Goal: Communication & Community: Ask a question

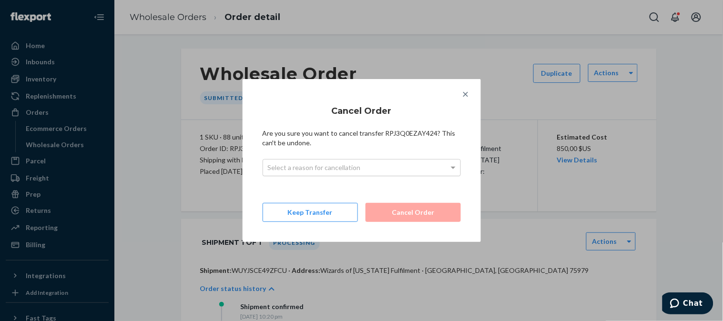
scroll to position [6, 0]
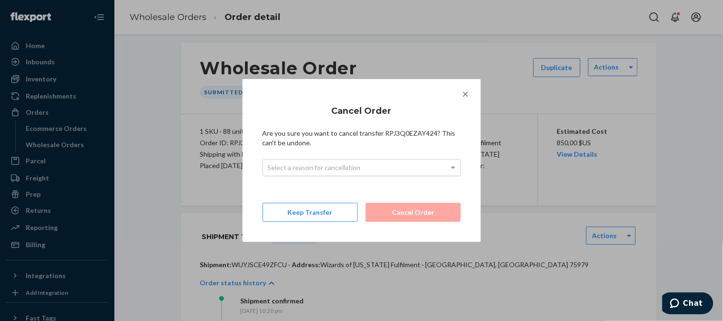
click at [398, 161] on div "Select a reason for cancellation" at bounding box center [361, 168] width 197 height 16
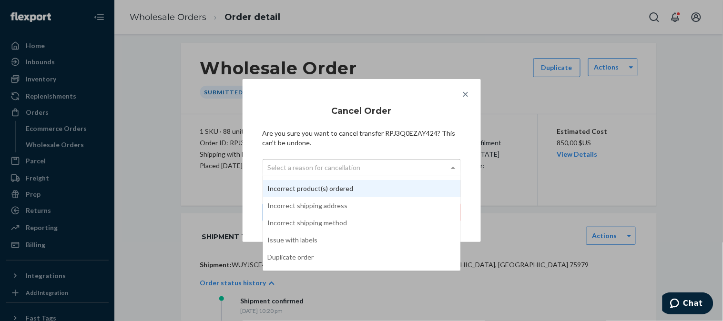
scroll to position [60, 0]
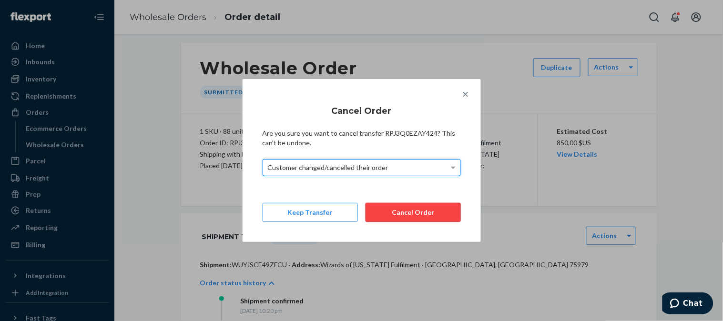
click at [432, 207] on button "Cancel Order" at bounding box center [412, 212] width 95 height 19
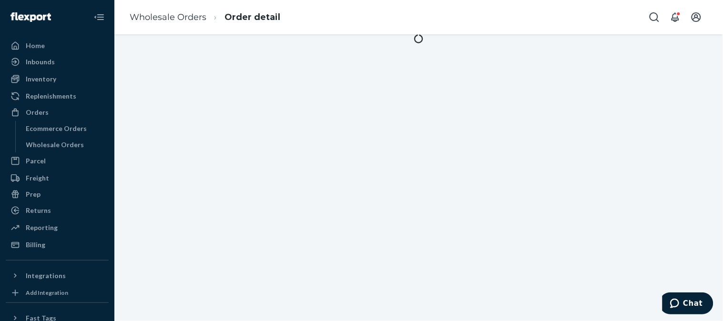
scroll to position [0, 0]
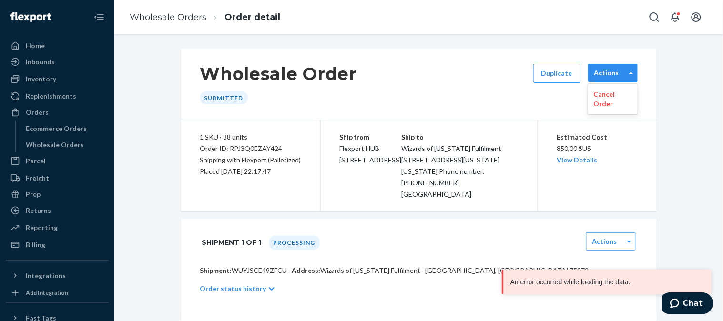
click at [606, 73] on label "Actions" at bounding box center [606, 73] width 25 height 10
click at [602, 99] on p "Cancel Order" at bounding box center [613, 99] width 38 height 19
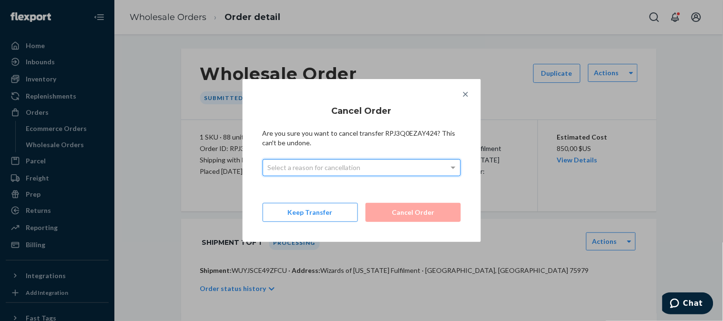
click at [376, 168] on div "Select a reason for cancellation" at bounding box center [361, 168] width 197 height 16
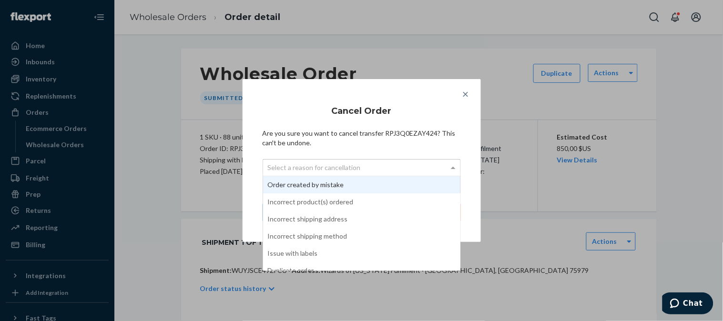
click at [376, 168] on div "Select a reason for cancellation" at bounding box center [361, 168] width 197 height 16
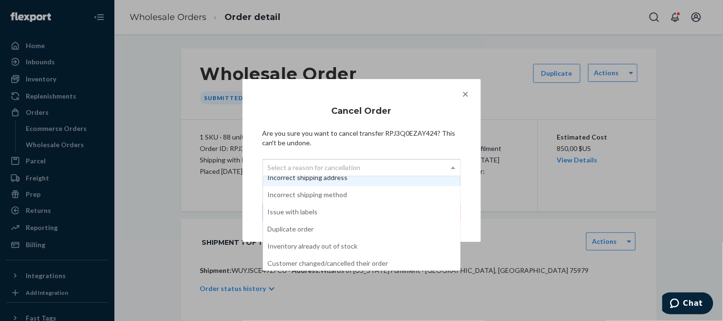
scroll to position [60, 0]
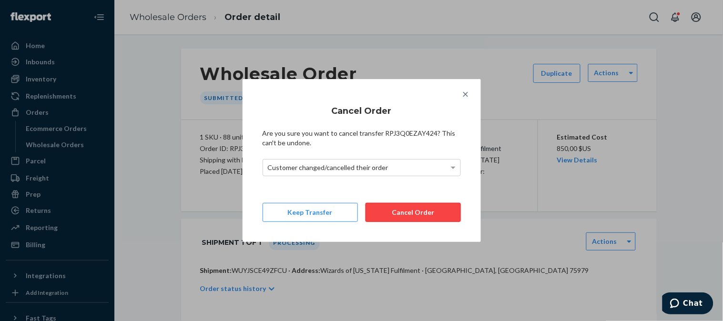
click at [401, 213] on button "Cancel Order" at bounding box center [412, 212] width 95 height 19
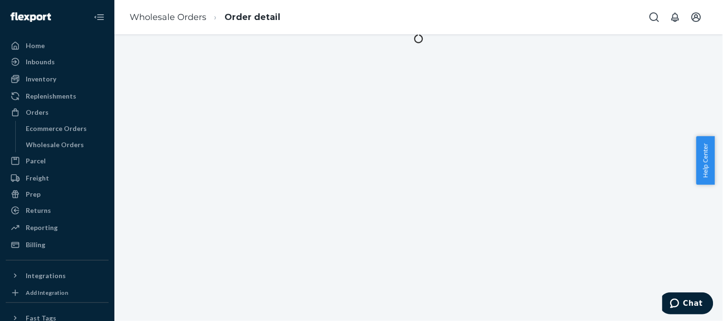
click at [55, 64] on div "Inbounds" at bounding box center [57, 61] width 101 height 13
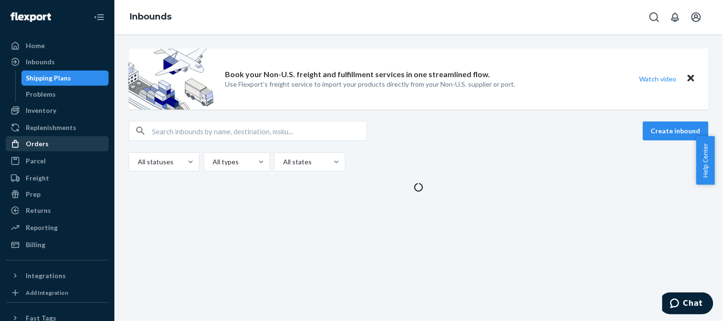
click at [36, 144] on div "Orders" at bounding box center [37, 144] width 23 height 10
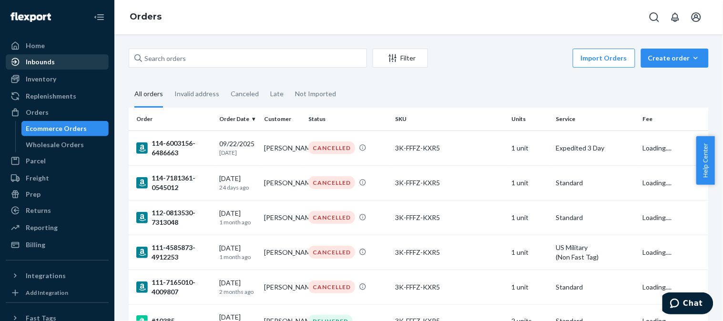
click at [63, 63] on div "Inbounds" at bounding box center [57, 61] width 101 height 13
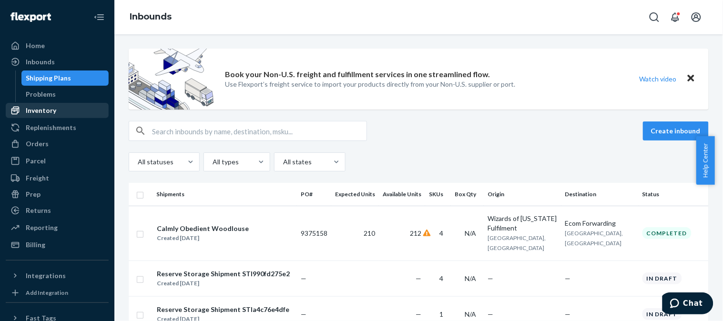
click at [56, 112] on div "Inventory" at bounding box center [57, 110] width 101 height 13
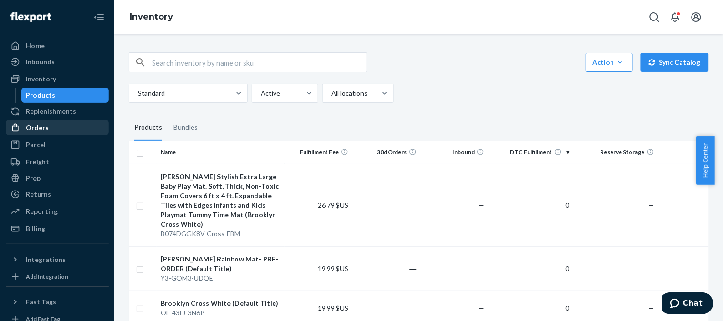
click at [60, 127] on div "Orders" at bounding box center [57, 127] width 101 height 13
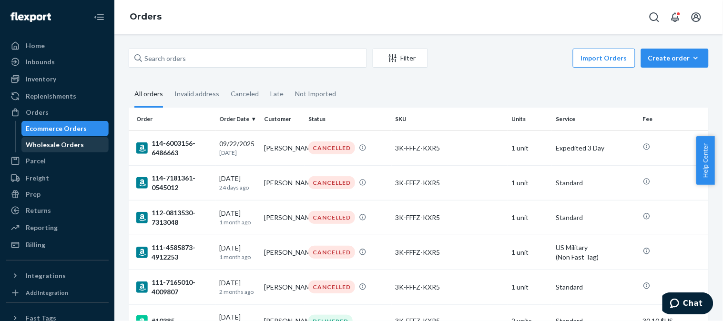
click at [64, 140] on div "Wholesale Orders" at bounding box center [55, 145] width 58 height 10
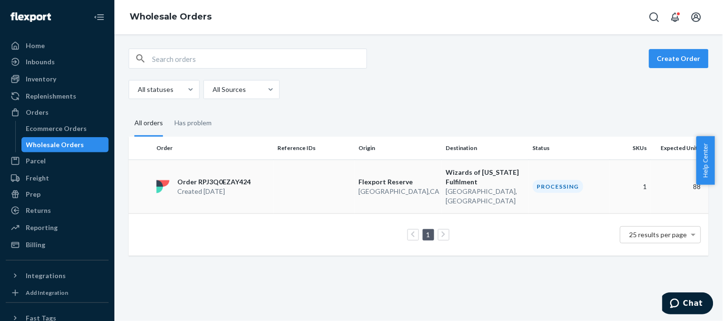
click at [230, 179] on p "Order RPJ3Q0EZAY424" at bounding box center [213, 182] width 73 height 10
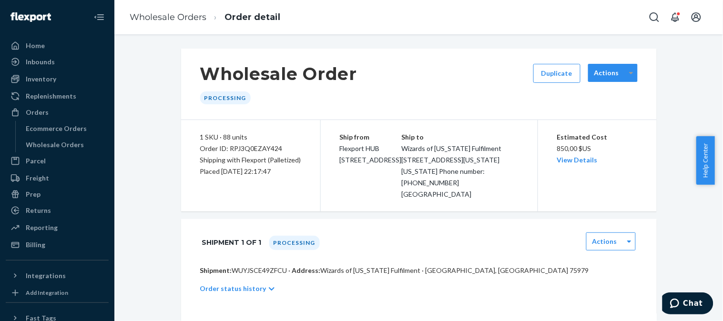
click at [625, 72] on div at bounding box center [631, 73] width 12 height 14
click at [620, 73] on div "Actions" at bounding box center [606, 73] width 37 height 10
click at [612, 93] on div "No options" at bounding box center [613, 94] width 50 height 17
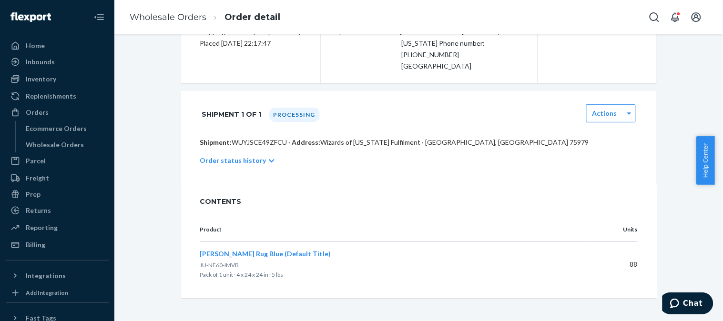
scroll to position [139, 0]
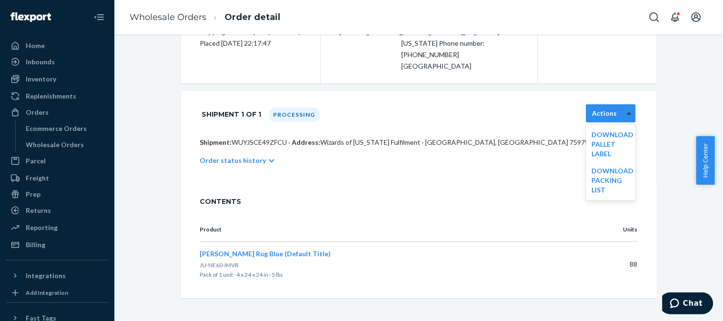
click at [623, 113] on div at bounding box center [629, 113] width 12 height 14
click at [678, 111] on div "Wholesale Order Processing Duplicate Actions 1 SKU · 88 units Order ID: RPJ3Q0E…" at bounding box center [418, 109] width 594 height 378
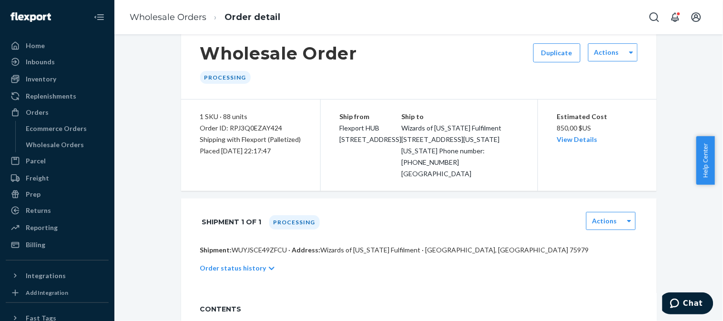
scroll to position [1, 0]
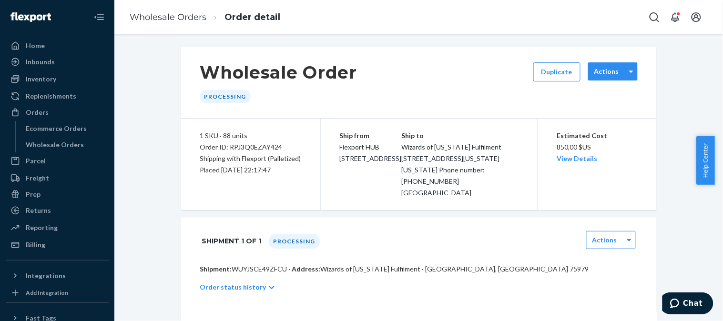
click at [602, 73] on label "Actions" at bounding box center [606, 72] width 25 height 10
click at [604, 86] on div "No options" at bounding box center [613, 92] width 50 height 17
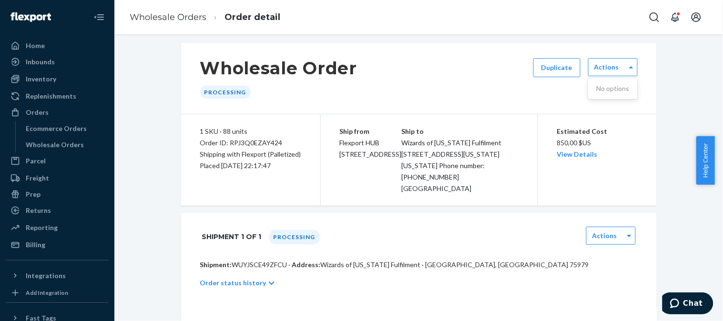
scroll to position [7, 0]
click at [672, 143] on div "Wholesale Order Processing Duplicate Actions 1 SKU · 88 units Order ID: RPJ3Q0E…" at bounding box center [418, 231] width 594 height 378
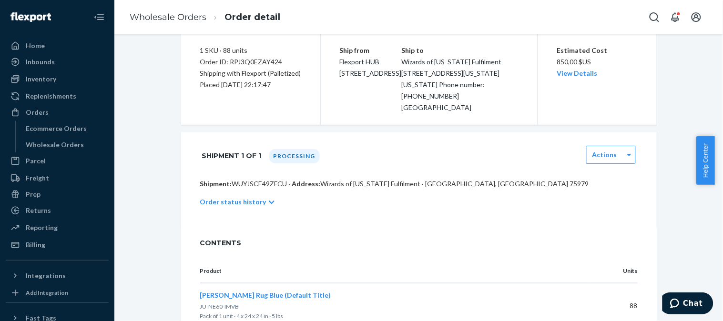
scroll to position [88, 0]
drag, startPoint x: 722, startPoint y: 165, endPoint x: 721, endPoint y: 147, distance: 18.6
click at [715, 147] on div "Help Center" at bounding box center [709, 160] width 27 height 49
drag, startPoint x: 719, startPoint y: 151, endPoint x: 719, endPoint y: 143, distance: 8.1
click at [715, 143] on div "Help Center" at bounding box center [709, 160] width 27 height 49
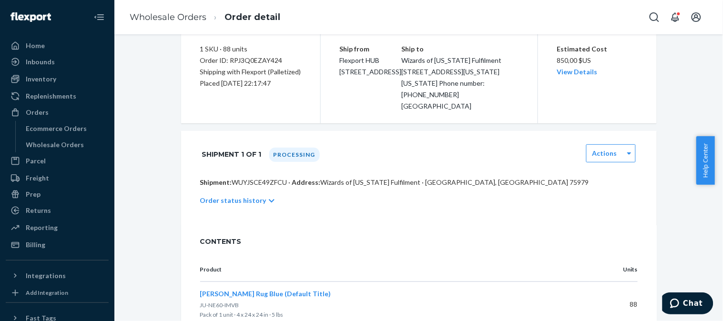
scroll to position [71, 0]
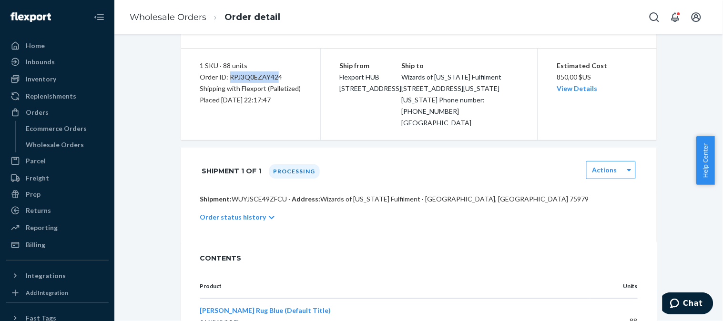
drag, startPoint x: 225, startPoint y: 77, endPoint x: 273, endPoint y: 75, distance: 48.2
click at [273, 75] on div "Order ID: RPJ3Q0EZAY424" at bounding box center [250, 76] width 101 height 11
drag, startPoint x: 196, startPoint y: 77, endPoint x: 279, endPoint y: 79, distance: 82.9
click at [279, 79] on div "Order ID: RPJ3Q0EZAY424" at bounding box center [250, 76] width 101 height 11
copy div "Order ID: RPJ3Q0EZAY424"
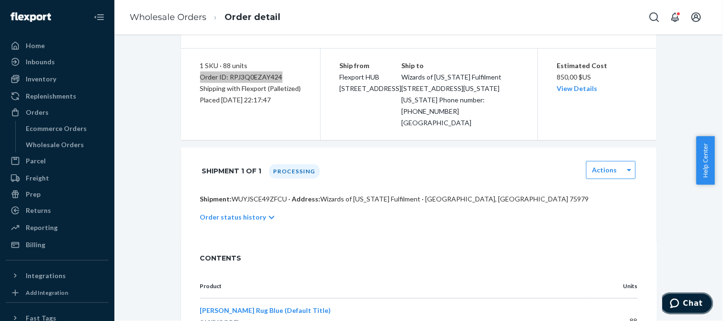
click at [694, 305] on span "Chat" at bounding box center [693, 303] width 20 height 9
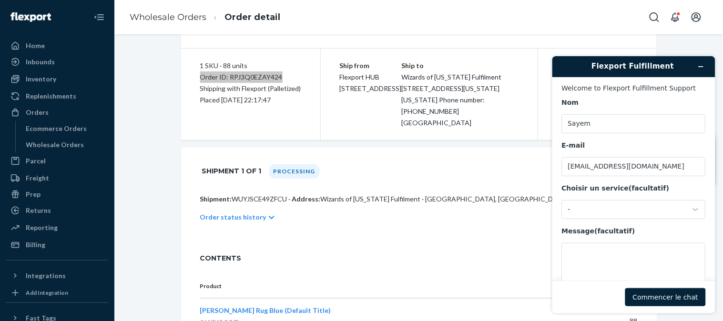
scroll to position [0, 0]
click at [612, 250] on textarea "Message (facultatif)" at bounding box center [633, 269] width 144 height 53
paste textarea "Order ID: RPJ3Q0EZAY424"
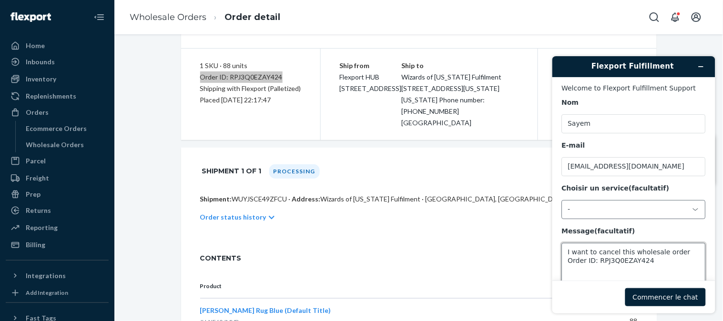
type textarea "I want to cancel this wholesale order Order ID: RPJ3Q0EZAY424"
click at [697, 204] on div "-" at bounding box center [633, 209] width 144 height 19
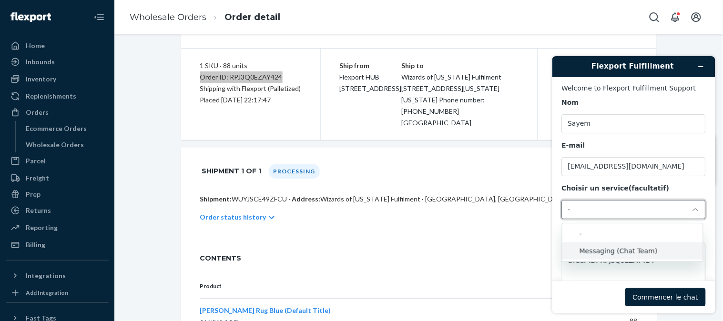
click at [662, 245] on li "Messaging (Chat Team)" at bounding box center [632, 250] width 141 height 17
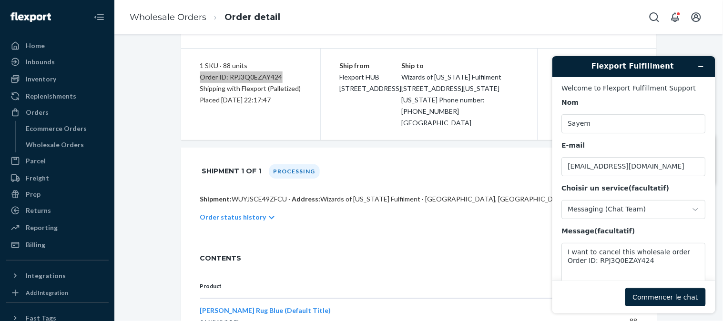
click at [674, 294] on button "Commencer le chat" at bounding box center [665, 297] width 81 height 18
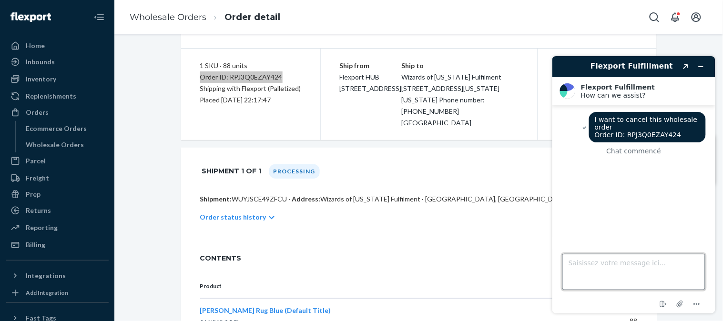
click at [647, 267] on textarea "Saisissez votre message ici..." at bounding box center [633, 271] width 143 height 36
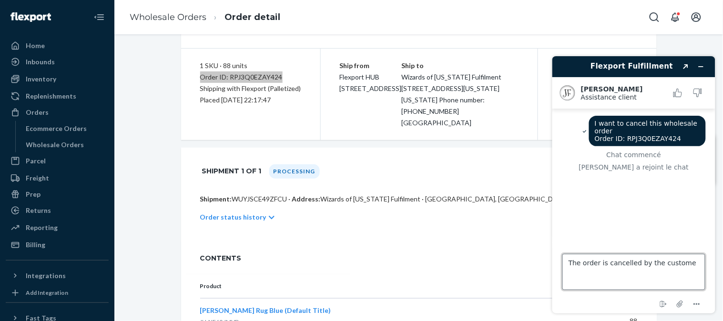
type textarea "The order is cancelled by the customer"
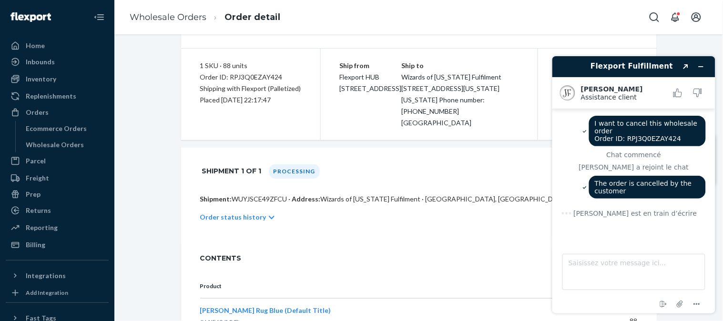
click at [515, 204] on p "Shipment: WUYJSCE49ZFCU · Address: Wizards of Texas Fulfilment · Woodville, TX …" at bounding box center [418, 199] width 437 height 10
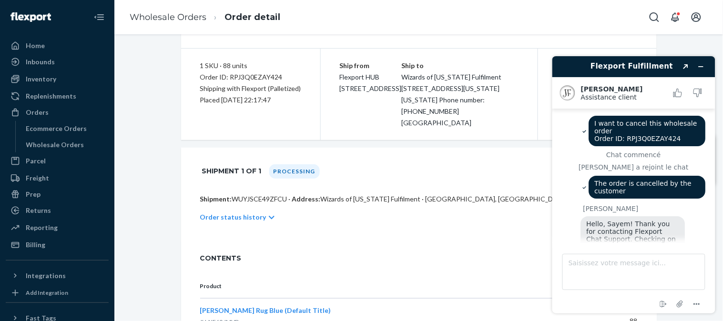
scroll to position [20, 0]
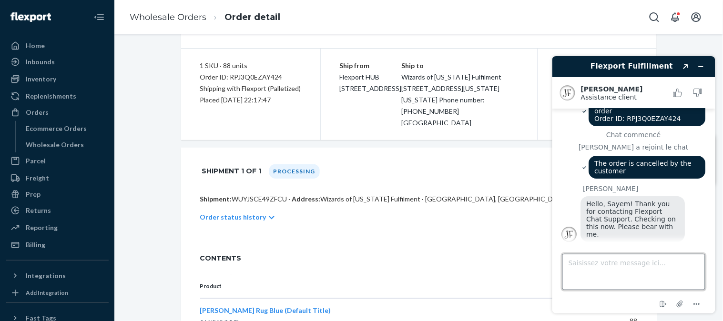
click at [629, 267] on textarea "Saisissez votre message ici..." at bounding box center [633, 271] width 143 height 36
click at [465, 194] on div "Shipment 1 of 1 Processing Actions" at bounding box center [419, 171] width 476 height 47
click at [697, 67] on icon "Réduire le widget" at bounding box center [700, 66] width 7 height 7
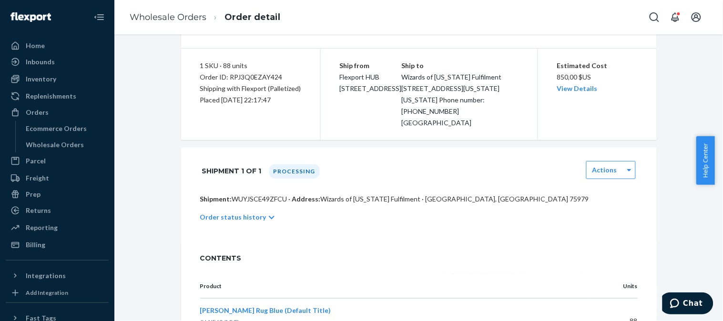
click at [715, 163] on div "Help Center" at bounding box center [709, 160] width 27 height 49
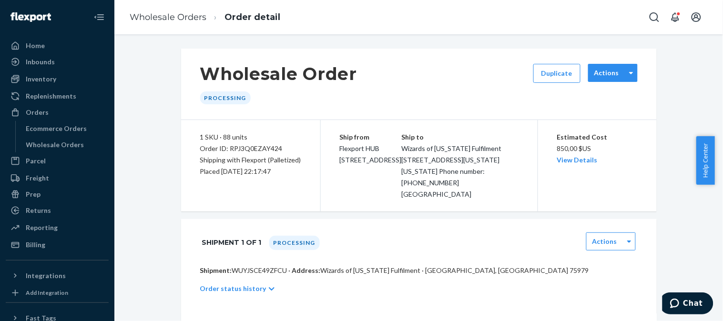
click at [613, 74] on label "Actions" at bounding box center [606, 73] width 25 height 10
click at [614, 91] on div "No options" at bounding box center [613, 94] width 50 height 17
click at [682, 303] on span "Chat" at bounding box center [675, 303] width 13 height 10
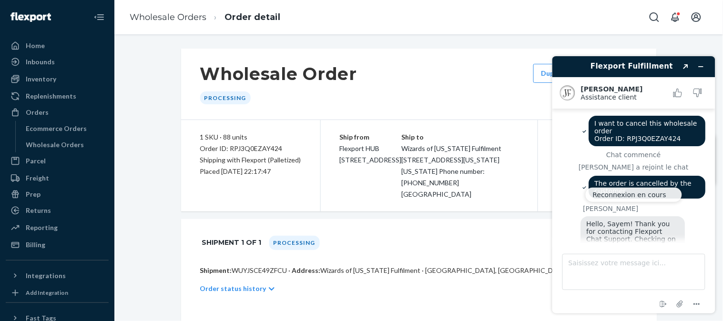
scroll to position [20, 0]
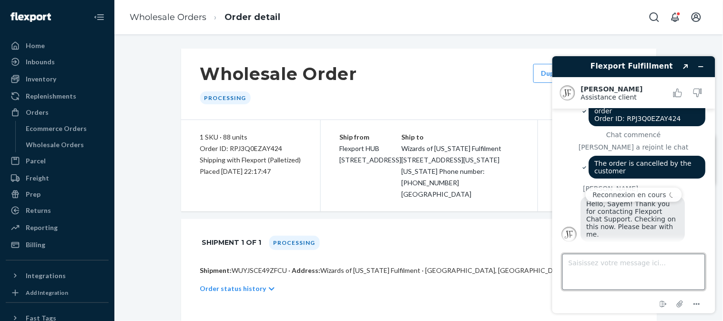
click at [644, 269] on textarea "Saisissez votre message ici..." at bounding box center [633, 271] width 143 height 36
click at [471, 52] on div "Wholesale Order Processing Duplicate Actions" at bounding box center [419, 84] width 476 height 71
click at [624, 273] on textarea "Saisissez votre message ici..." at bounding box center [633, 271] width 143 height 36
type textarea "?"
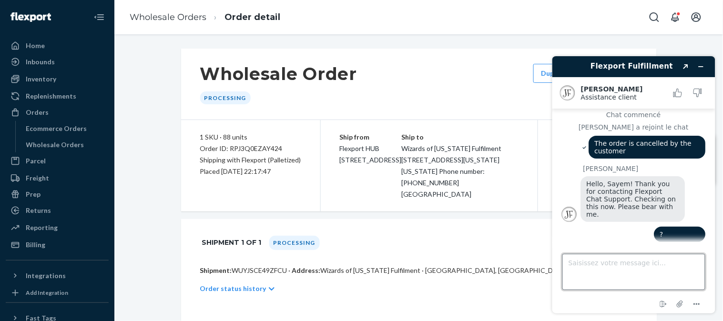
scroll to position [42, 0]
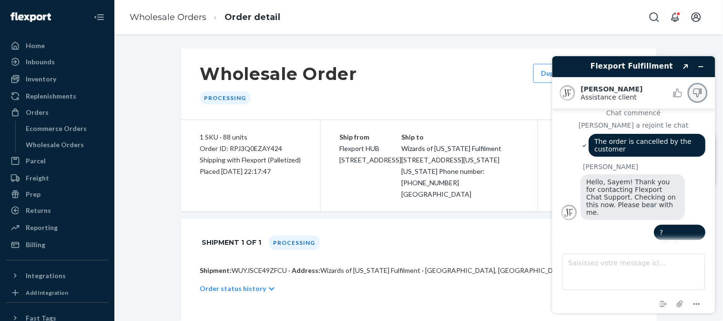
click at [694, 91] on icon "Noter ce chat comme Mauvais" at bounding box center [697, 92] width 9 height 9
click at [697, 66] on icon "Réduire le widget" at bounding box center [700, 66] width 7 height 7
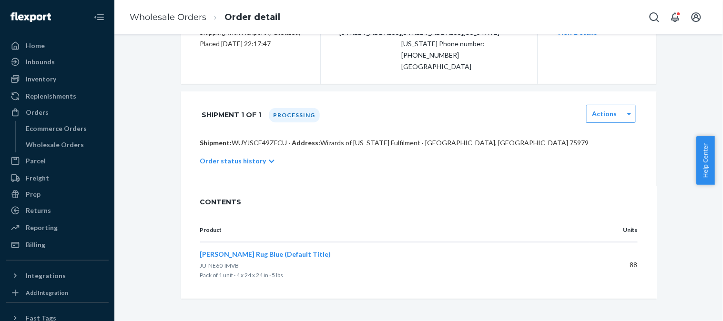
click at [253, 166] on p "Order status history" at bounding box center [233, 161] width 66 height 10
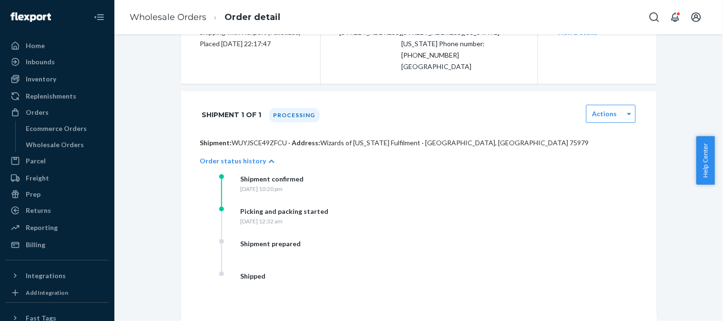
drag, startPoint x: 722, startPoint y: 144, endPoint x: 717, endPoint y: 102, distance: 41.8
click at [717, 102] on body "Home Inbounds Shipping Plans Problems Inventory Products Replenishments Orders …" at bounding box center [361, 160] width 723 height 321
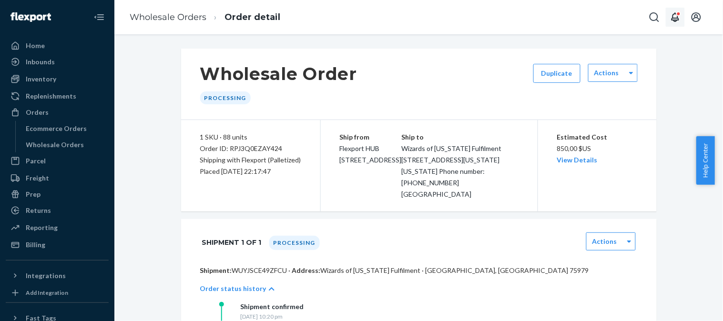
click at [672, 13] on icon "Open notifications" at bounding box center [674, 16] width 11 height 11
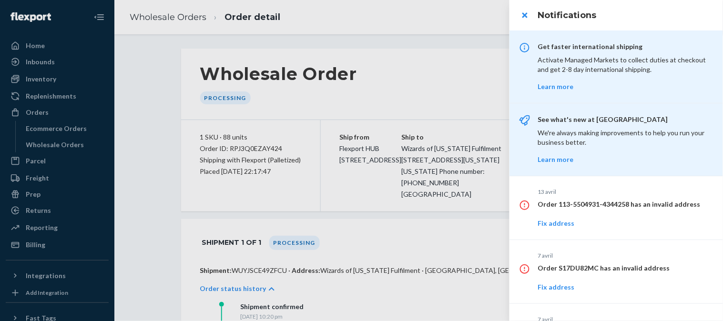
click at [447, 57] on div at bounding box center [361, 160] width 723 height 321
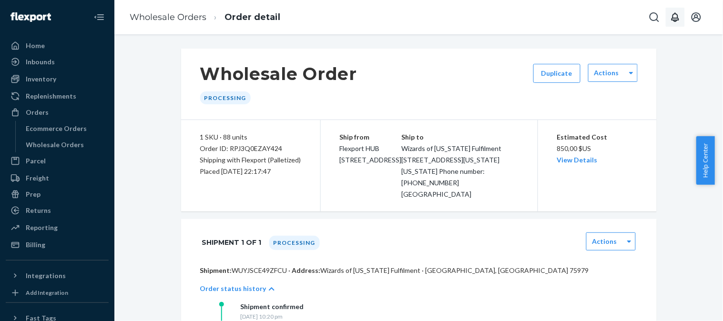
click at [447, 58] on div "Wholesale Order Processing Duplicate Actions" at bounding box center [419, 84] width 476 height 71
drag, startPoint x: 196, startPoint y: 150, endPoint x: 274, endPoint y: 147, distance: 78.2
click at [277, 146] on div "Order ID: RPJ3Q0EZAY424" at bounding box center [250, 148] width 101 height 11
copy div "Order ID: RPJ3Q0EZAY424"
click at [695, 304] on span "Chat" at bounding box center [693, 303] width 20 height 9
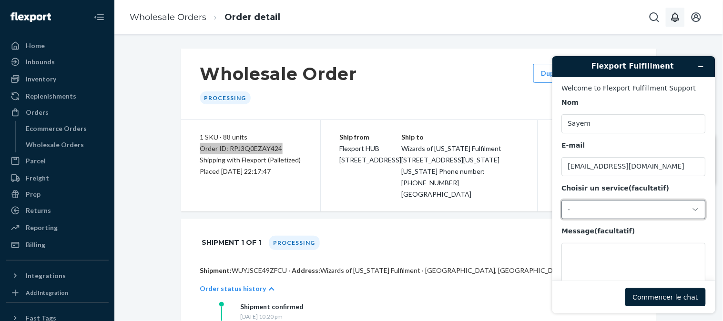
click at [615, 208] on div "-" at bounding box center [627, 209] width 120 height 9
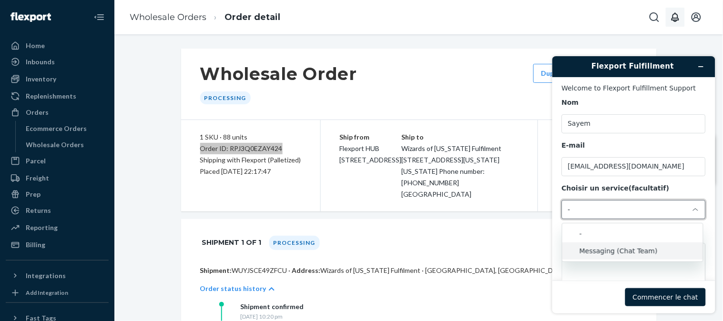
click at [615, 244] on li "Messaging (Chat Team)" at bounding box center [632, 250] width 141 height 17
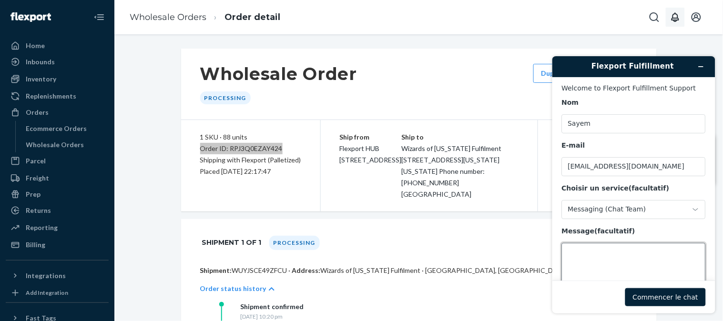
click at [607, 251] on textarea "Message (facultatif)" at bounding box center [633, 269] width 144 height 53
paste textarea "Order ID: RPJ3Q0EZAY424"
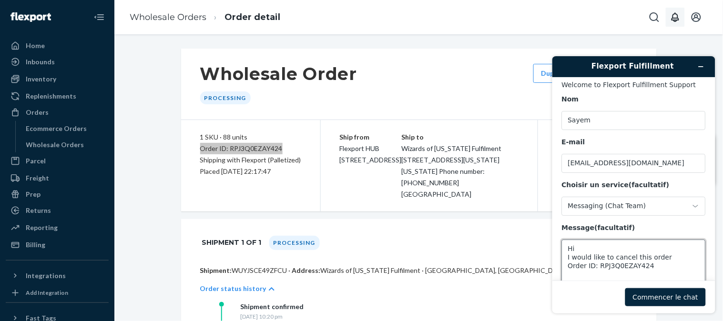
type textarea "Hi I would like to cancel this order Order ID: RPJ3Q0EZAY424"
click at [668, 298] on button "Commencer le chat" at bounding box center [665, 297] width 81 height 18
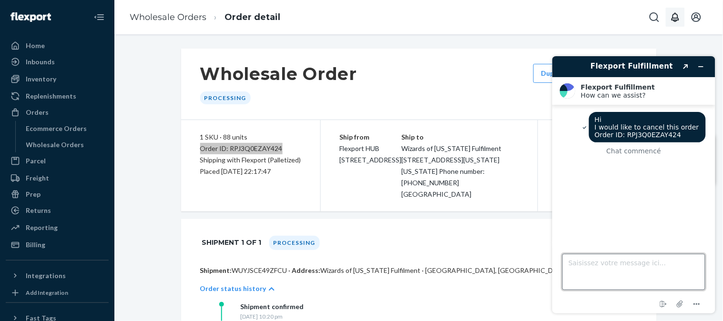
click at [642, 280] on textarea "Saisissez votre message ici..." at bounding box center [633, 271] width 143 height 36
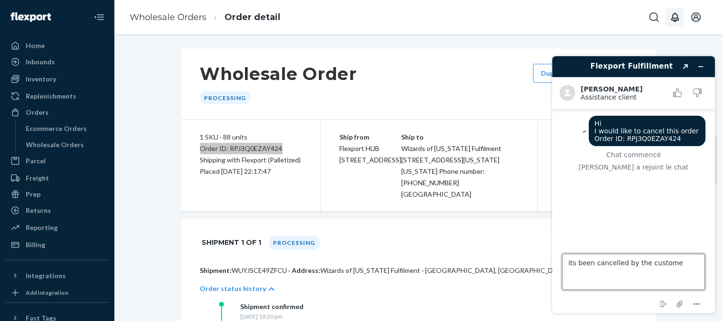
type textarea "its been cancelled by the customer"
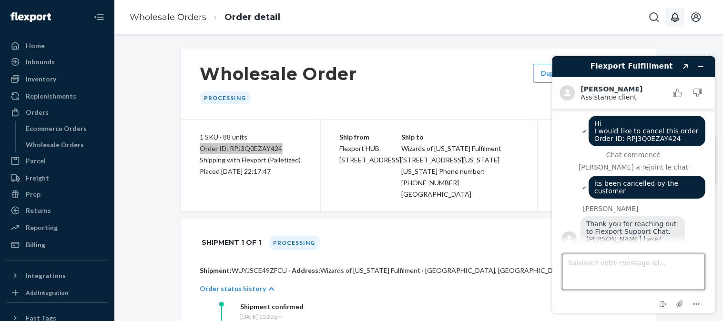
scroll to position [5, 0]
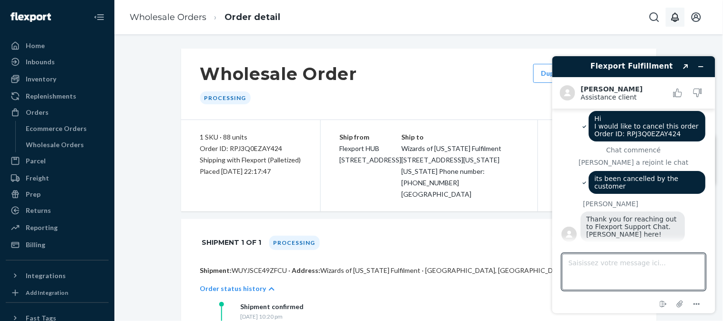
click at [526, 254] on div "Shipment 1 of 1 Processing Actions" at bounding box center [418, 243] width 437 height 24
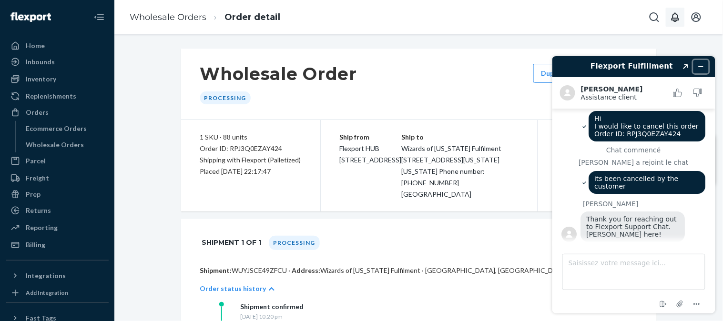
click at [701, 67] on icon "Réduire le widget" at bounding box center [700, 66] width 7 height 7
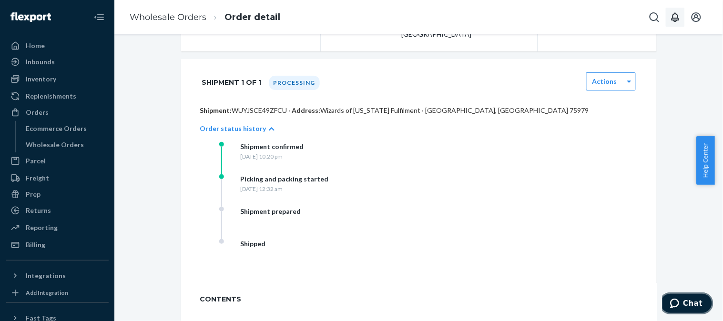
scroll to position [162, 0]
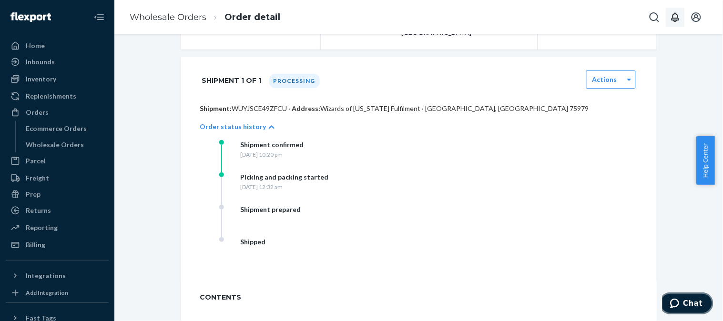
click at [688, 294] on button "Chat" at bounding box center [686, 303] width 54 height 22
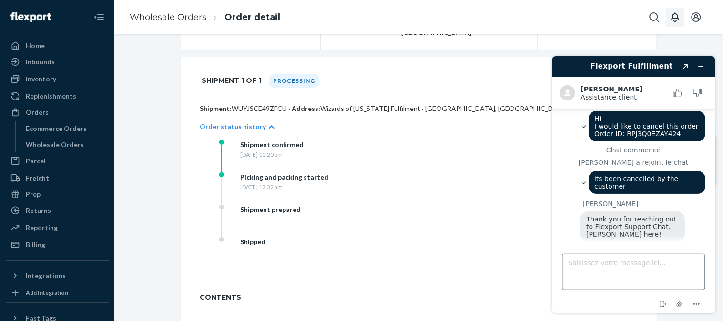
scroll to position [68, 0]
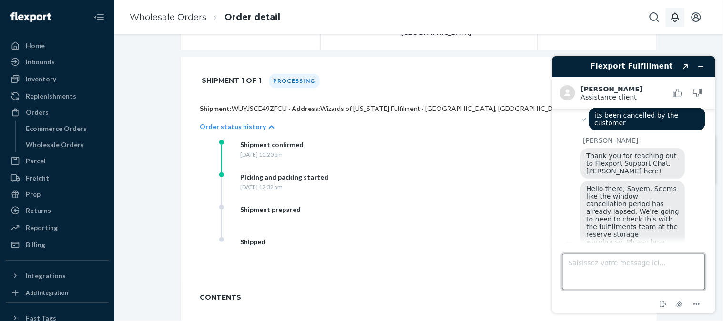
click at [664, 266] on textarea "Saisissez votre message ici..." at bounding box center [633, 271] width 143 height 36
type textarea "sure"
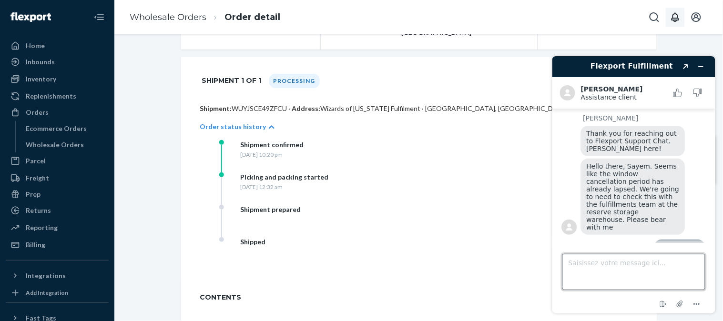
scroll to position [102, 0]
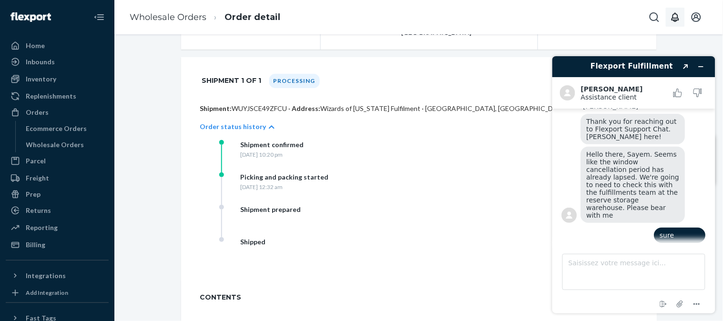
click at [692, 243] on button "Renvoyer" at bounding box center [689, 247] width 31 height 9
click at [636, 227] on div "sure" at bounding box center [633, 236] width 144 height 18
click at [539, 241] on div "Shipment confirmed Wednesday, September 24, 2025 at 10:20 pm Picking and packin…" at bounding box center [428, 205] width 418 height 130
click at [698, 65] on icon "Réduire le widget" at bounding box center [700, 66] width 7 height 7
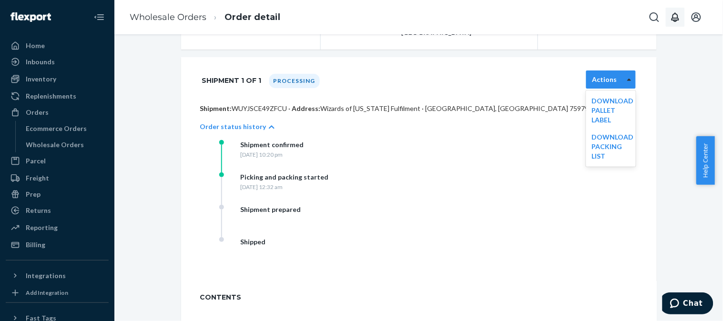
click at [627, 83] on icon at bounding box center [629, 79] width 4 height 7
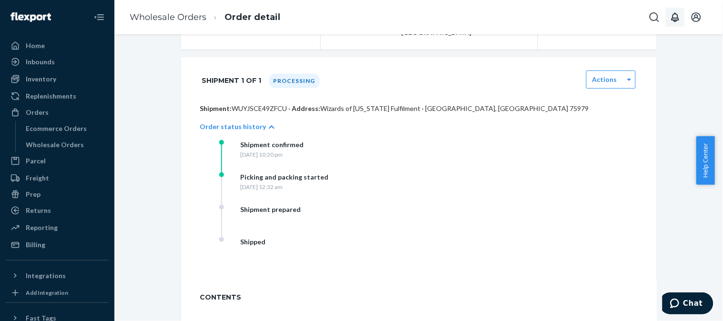
drag, startPoint x: 722, startPoint y: 139, endPoint x: 722, endPoint y: 182, distance: 43.8
click at [722, 181] on div "Help Center" at bounding box center [709, 160] width 27 height 49
drag, startPoint x: 720, startPoint y: 156, endPoint x: 717, endPoint y: 180, distance: 24.5
click at [717, 180] on div "Help Center" at bounding box center [709, 160] width 27 height 49
drag, startPoint x: 718, startPoint y: 152, endPoint x: 719, endPoint y: 146, distance: 6.4
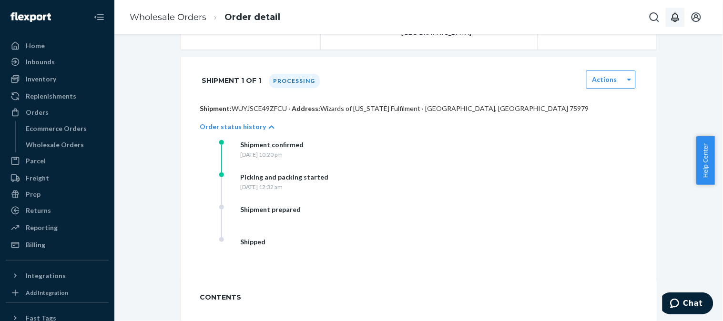
click at [719, 146] on div "Help Center" at bounding box center [709, 160] width 27 height 49
click at [719, 114] on body "Home Inbounds Shipping Plans Problems Inventory Products Replenishments Orders …" at bounding box center [361, 160] width 723 height 321
click at [605, 140] on div "Order status history" at bounding box center [418, 126] width 437 height 27
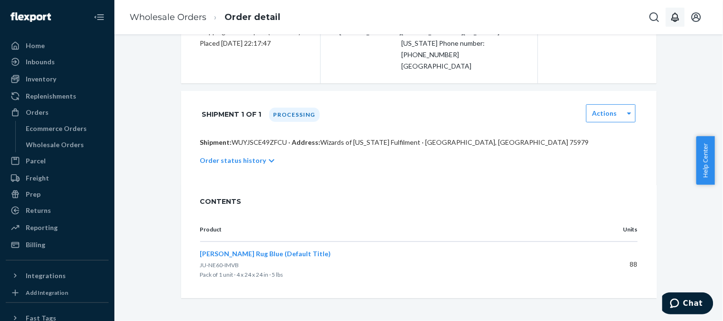
scroll to position [140, 0]
drag, startPoint x: 720, startPoint y: 143, endPoint x: 720, endPoint y: 120, distance: 23.3
click at [720, 120] on body "Home Inbounds Shipping Plans Problems Inventory Products Replenishments Orders …" at bounding box center [361, 160] width 723 height 321
click at [720, 144] on div "Help Center" at bounding box center [709, 160] width 27 height 49
drag, startPoint x: 719, startPoint y: 151, endPoint x: 717, endPoint y: 126, distance: 24.9
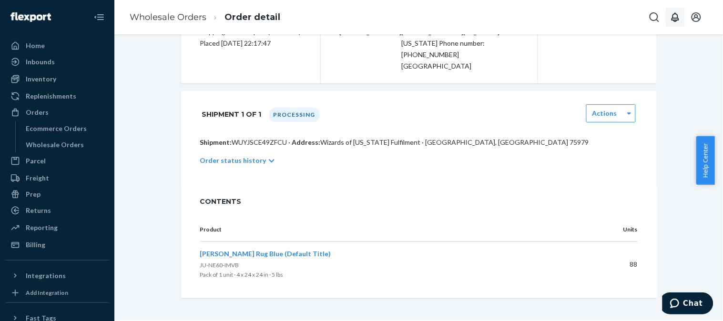
click at [717, 126] on body "Home Inbounds Shipping Plans Problems Inventory Products Replenishments Orders …" at bounding box center [361, 160] width 723 height 321
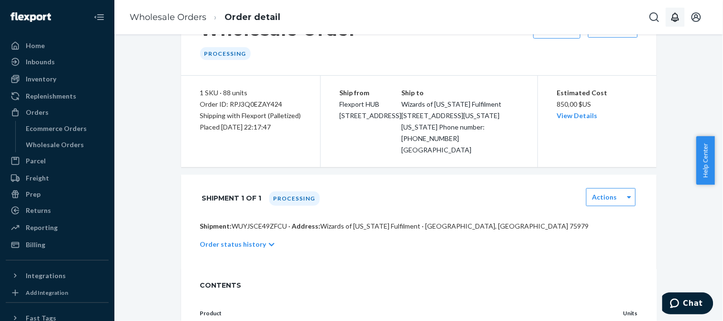
scroll to position [34, 0]
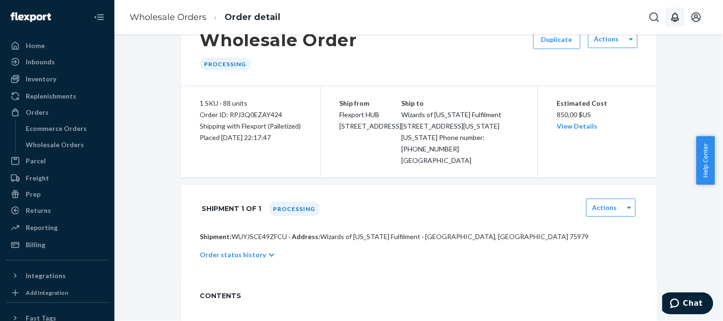
click at [493, 268] on div "Order status history" at bounding box center [418, 255] width 437 height 27
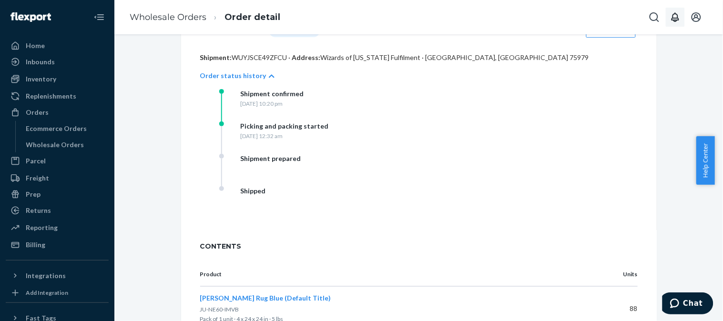
scroll to position [224, 0]
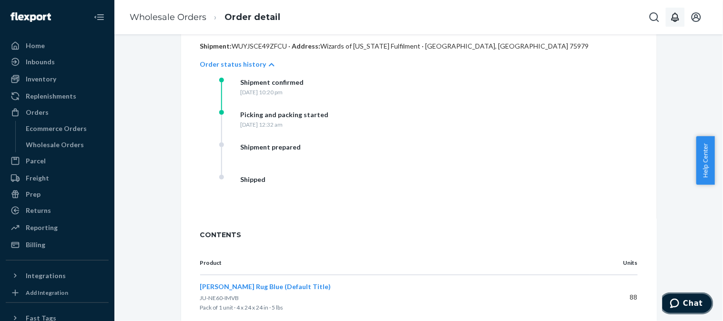
click at [687, 306] on span "Chat" at bounding box center [693, 303] width 20 height 9
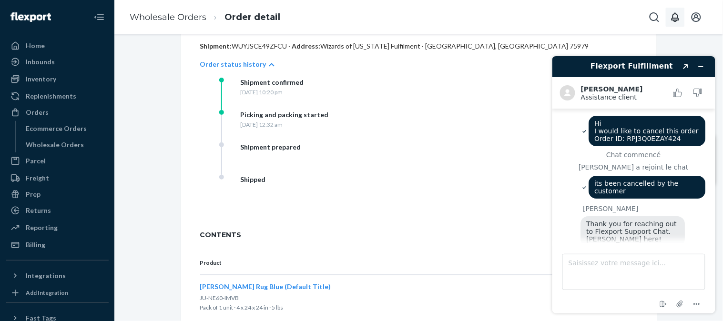
scroll to position [259, 0]
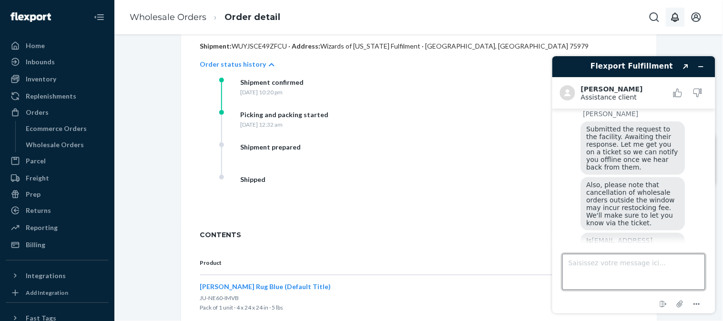
click at [676, 270] on textarea "Saisissez votre message ici..." at bounding box center [633, 271] width 143 height 36
type textarea "yes"
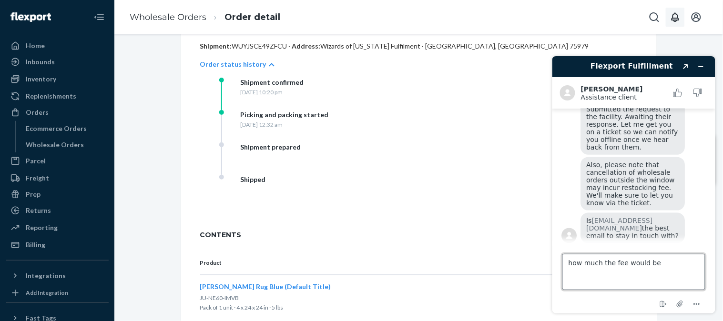
type textarea "how much the fee would be ?"
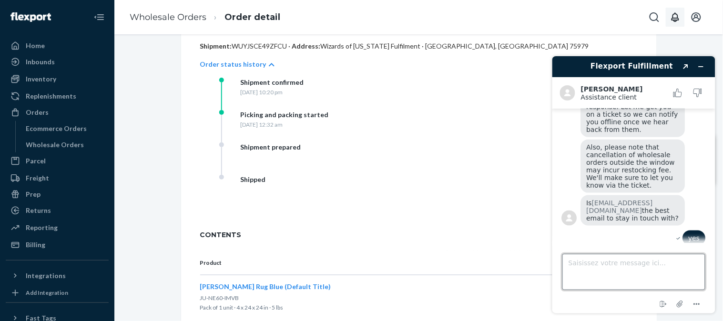
scroll to position [299, 0]
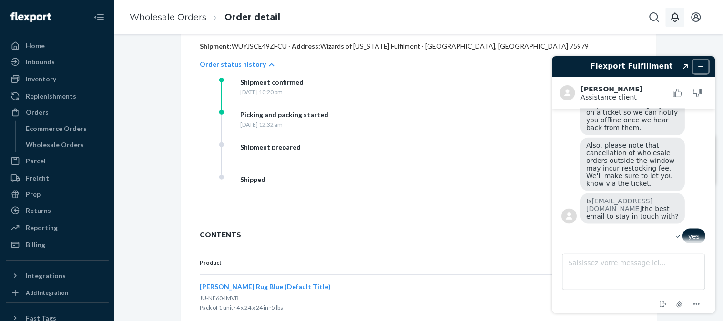
click at [701, 65] on icon "Réduire le widget" at bounding box center [700, 66] width 7 height 7
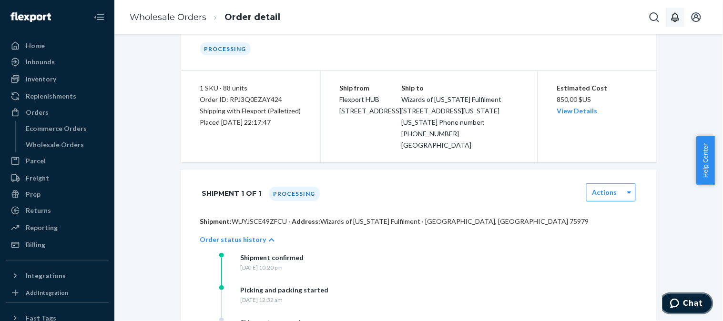
scroll to position [0, 0]
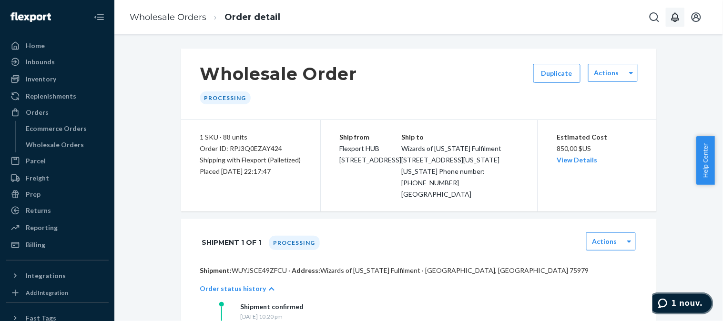
click at [681, 304] on span "1 nouv." at bounding box center [686, 303] width 31 height 9
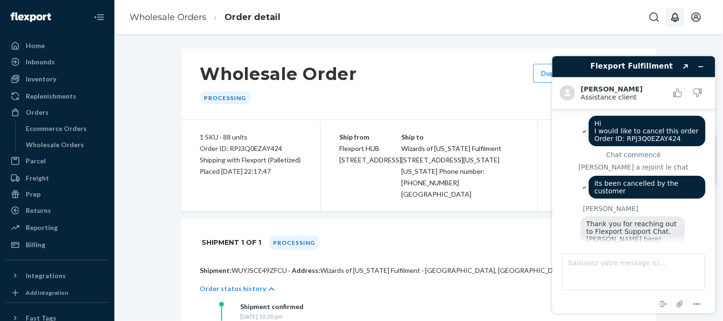
scroll to position [369, 0]
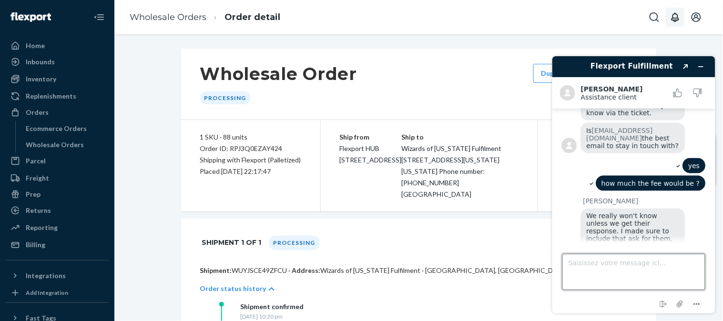
click at [656, 273] on textarea "Saisissez votre message ici..." at bounding box center [633, 271] width 143 height 36
type textarea "yes sure first please let us know the fee"
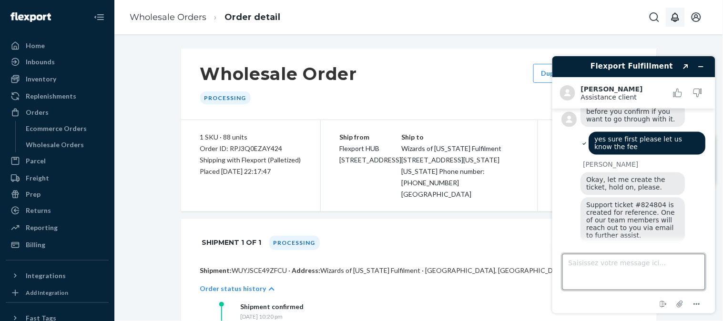
scroll to position [537, 0]
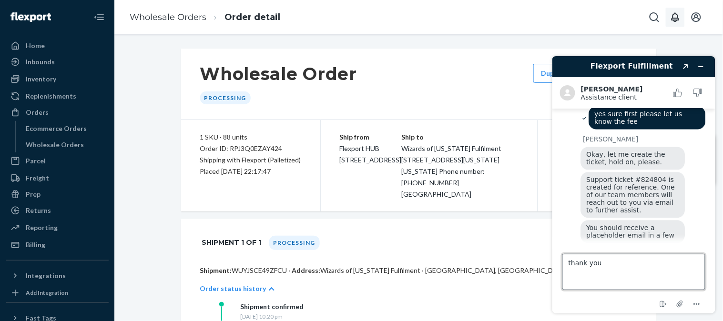
type textarea "thank you"
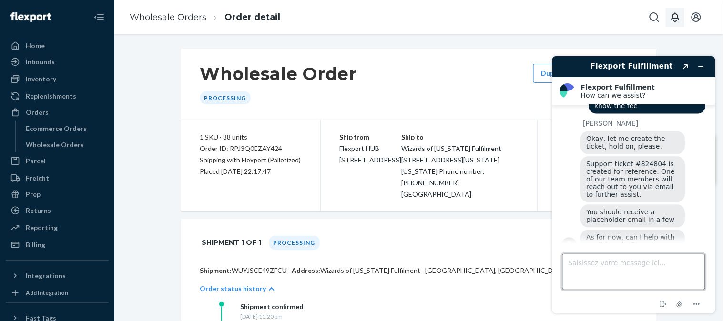
scroll to position [551, 0]
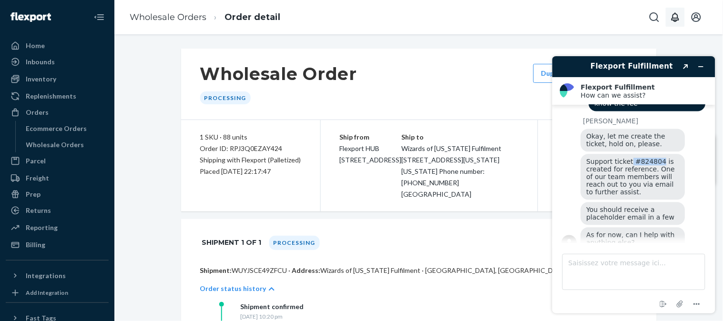
drag, startPoint x: 628, startPoint y: 131, endPoint x: 653, endPoint y: 129, distance: 25.3
click at [653, 158] on span "Support ticket #824804 is created for reference. One of our team members will r…" at bounding box center [631, 177] width 91 height 38
copy span "#824804"
click at [650, 286] on textarea "Saisissez votre message ici..." at bounding box center [633, 271] width 143 height 36
type textarea "Hi"
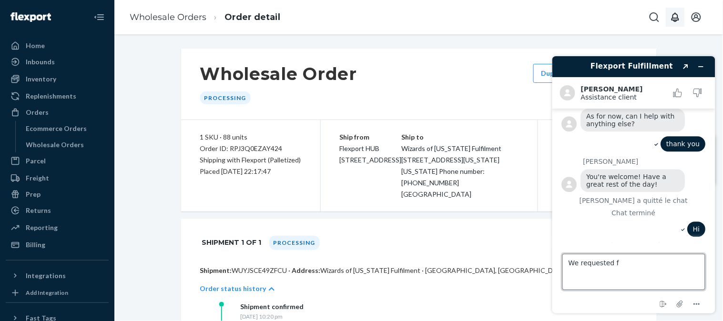
scroll to position [722, 0]
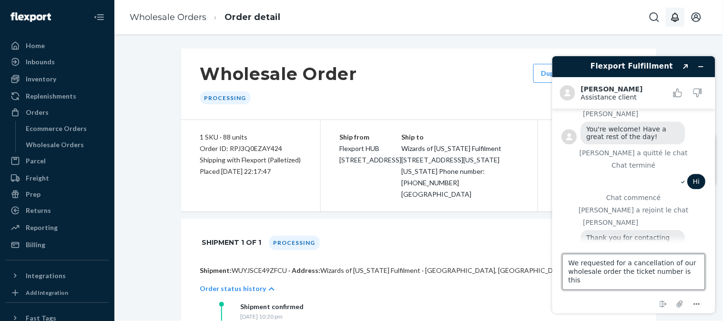
paste textarea "#824804"
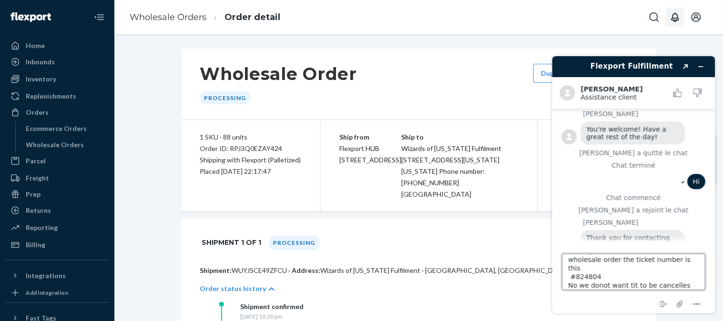
type textarea "We requested for a cancellation of our wholesale order the ticket number is thi…"
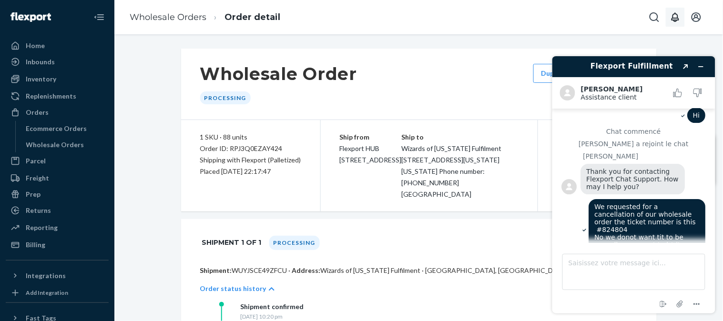
drag, startPoint x: 122, startPoint y: 166, endPoint x: 522, endPoint y: 253, distance: 408.7
click at [522, 253] on div "Shipment 1 of 1 Processing Actions" at bounding box center [418, 243] width 437 height 24
click at [701, 67] on icon "Réduire le widget" at bounding box center [700, 66] width 7 height 7
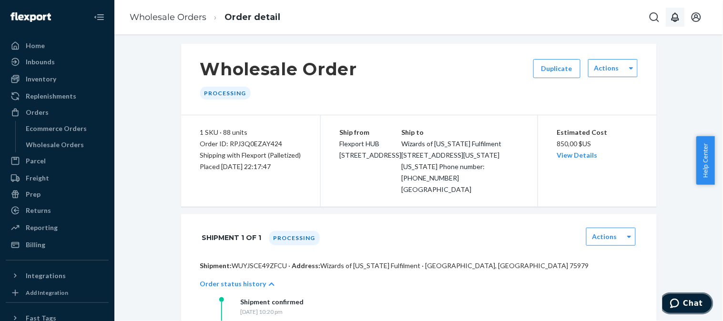
scroll to position [5, 0]
click at [685, 297] on button "1 nouv." at bounding box center [680, 303] width 66 height 22
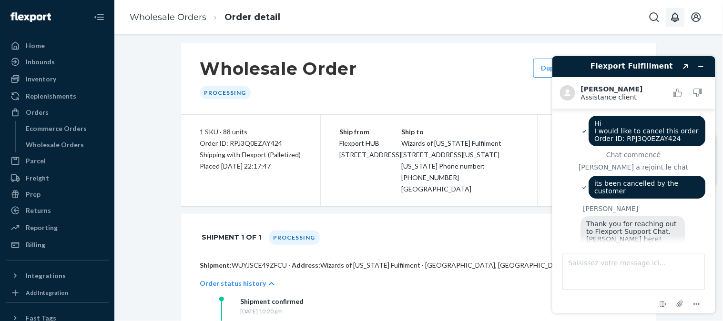
scroll to position [845, 0]
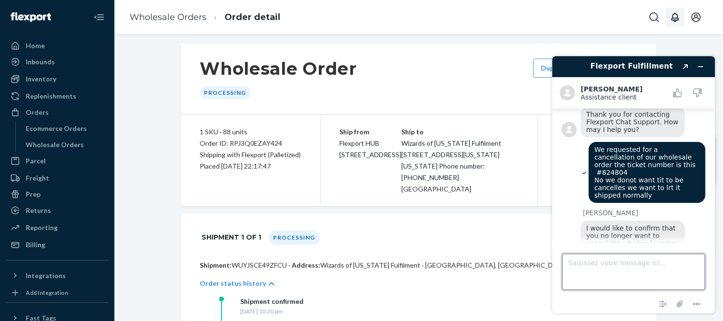
click at [668, 271] on textarea "Saisissez votre message ici..." at bounding box center [633, 271] width 143 height 36
type textarea "yes"
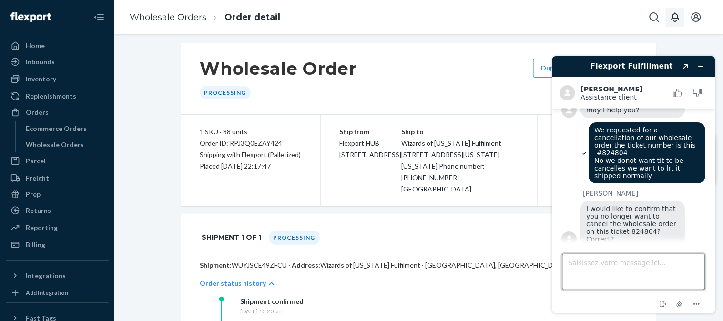
scroll to position [867, 0]
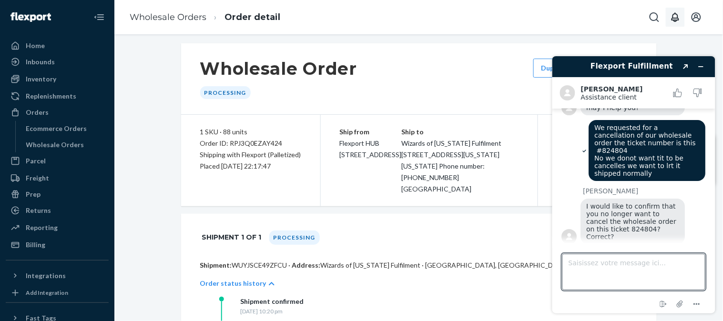
click at [700, 249] on div "yes" at bounding box center [693, 256] width 23 height 15
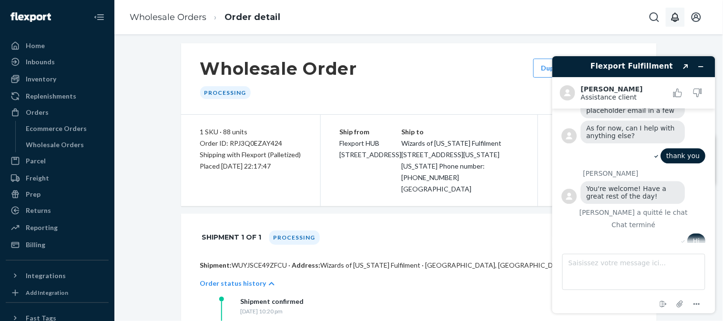
scroll to position [907, 0]
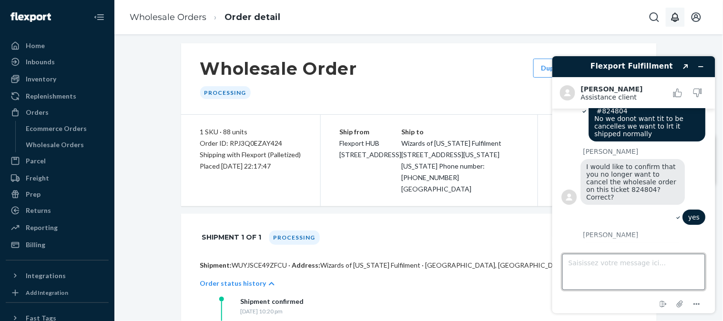
click at [658, 266] on textarea "Saisissez votre message ici..." at bounding box center [633, 271] width 143 height 36
type textarea "yes please"
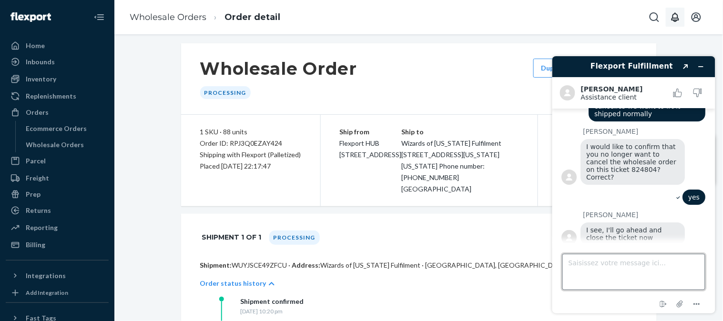
scroll to position [961, 0]
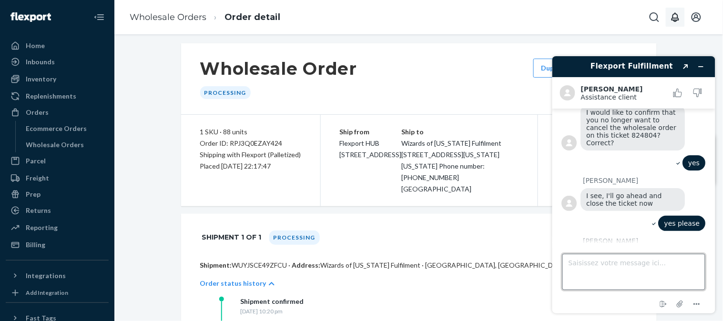
click at [630, 268] on textarea "Saisissez votre message ici..." at bounding box center [633, 271] width 143 height 36
type textarea "thanks"
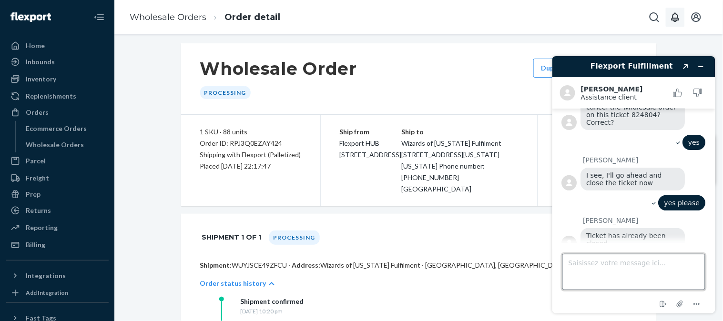
scroll to position [1023, 0]
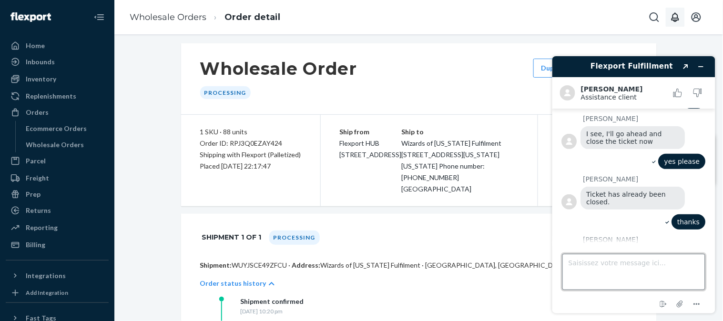
click at [624, 280] on textarea "Saisissez votre message ici..." at bounding box center [633, 271] width 143 height 36
type textarea "thanks"
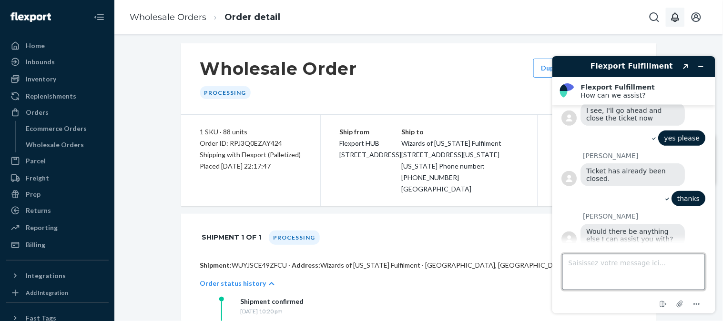
scroll to position [1170, 0]
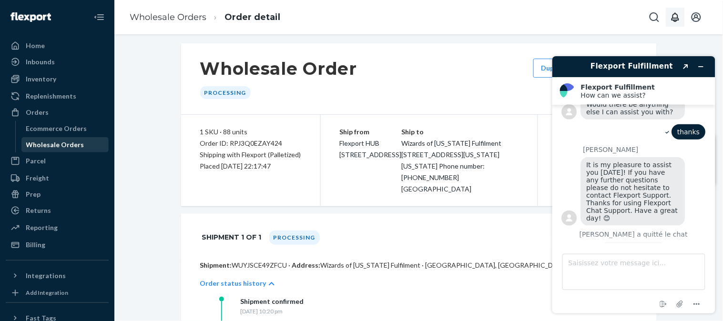
click at [51, 144] on div "Wholesale Orders" at bounding box center [55, 145] width 58 height 10
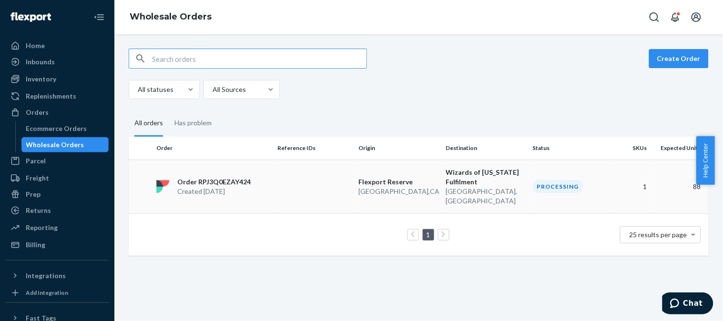
click at [227, 177] on p "Order RPJ3Q0EZAY424" at bounding box center [213, 182] width 73 height 10
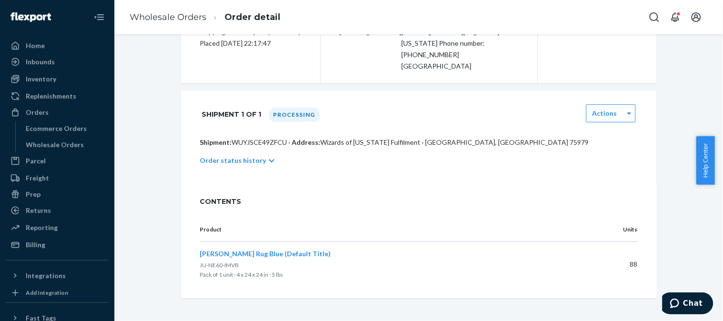
scroll to position [140, 0]
click at [255, 159] on p "Order status history" at bounding box center [233, 161] width 66 height 10
